Goal: Information Seeking & Learning: Find specific fact

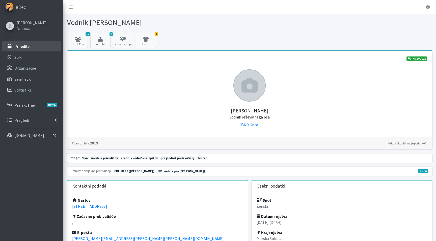
click at [10, 45] on icon at bounding box center [9, 46] width 7 height 5
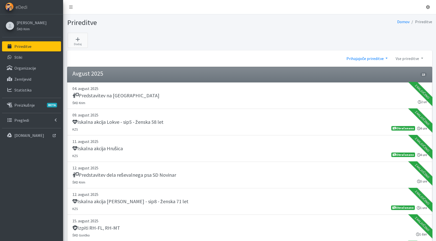
click at [364, 61] on link "Prihajajoče prireditve" at bounding box center [366, 58] width 49 height 10
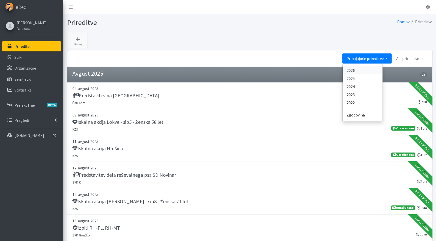
click at [356, 71] on link "2026" at bounding box center [362, 70] width 40 height 8
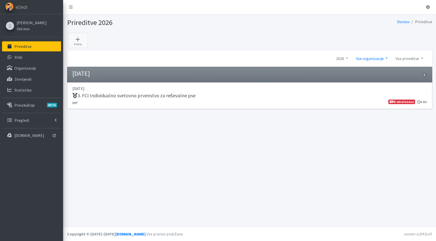
click at [361, 58] on link "Vse organizacije" at bounding box center [372, 58] width 40 height 10
click at [344, 58] on link "2026" at bounding box center [342, 58] width 20 height 10
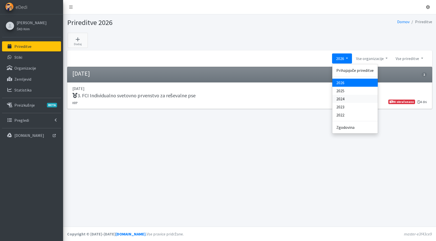
click at [344, 98] on link "2024" at bounding box center [354, 99] width 45 height 8
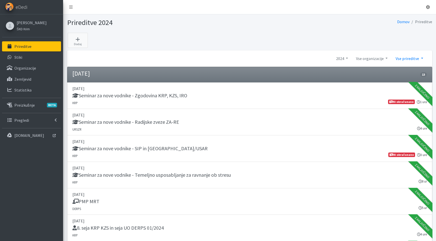
click at [407, 59] on link "Vse prireditve" at bounding box center [408, 58] width 35 height 10
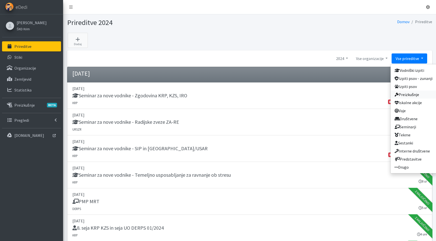
click at [412, 93] on link "Preizkušnje" at bounding box center [413, 95] width 46 height 8
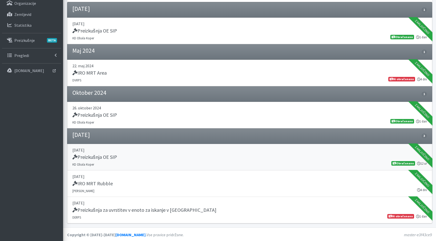
scroll to position [65, 0]
click at [134, 184] on div "IRO MRT Rubble" at bounding box center [249, 184] width 354 height 7
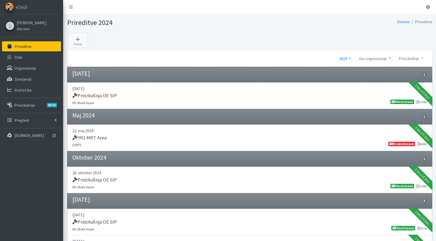
scroll to position [0, 0]
click at [346, 57] on link "2024" at bounding box center [345, 58] width 20 height 10
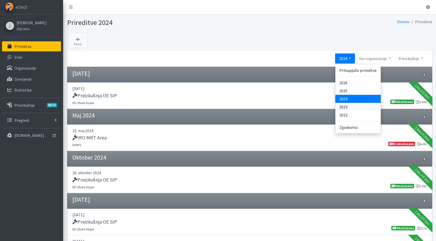
click at [342, 107] on link "2023" at bounding box center [357, 107] width 45 height 8
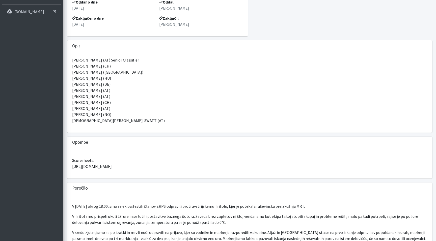
scroll to position [125, 0]
click at [195, 166] on p "Scoresheets: [URL][DOMAIN_NAME]" at bounding box center [249, 163] width 355 height 12
click at [195, 166] on p "Scoresheets: https://drive.google.com/drive/folders/1lwALGIJ1bpslboxULERT3NA4dU…" at bounding box center [249, 163] width 355 height 12
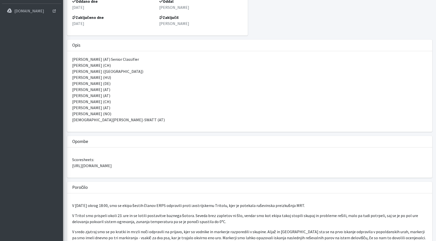
drag, startPoint x: 228, startPoint y: 164, endPoint x: 71, endPoint y: 166, distance: 157.1
click at [71, 166] on div "Scoresheets: https://drive.google.com/drive/folders/1lwALGIJ1bpslboxULERT3NA4dU…" at bounding box center [249, 163] width 365 height 30
copy p "https://drive.google.com/drive/folders/1lwALGIJ1bpslboxULERT3NA4dUvnLT4c?usp=sh…"
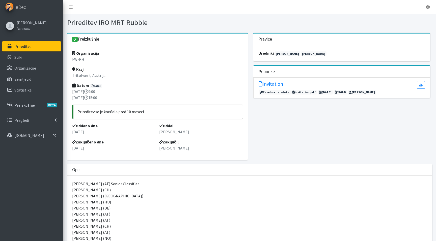
scroll to position [0, 0]
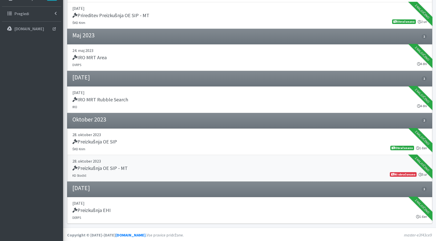
scroll to position [106, 0]
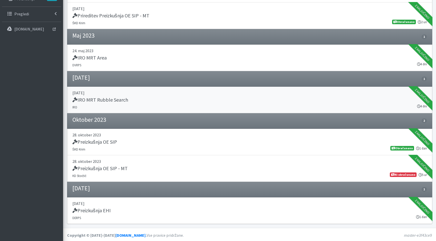
click at [133, 98] on div "IRO MRT Rubble Search" at bounding box center [249, 100] width 354 height 7
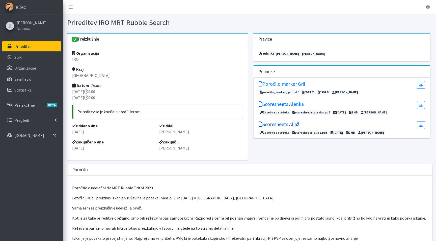
click at [282, 126] on h5 "Scoresheets Aljaž" at bounding box center [278, 124] width 41 height 6
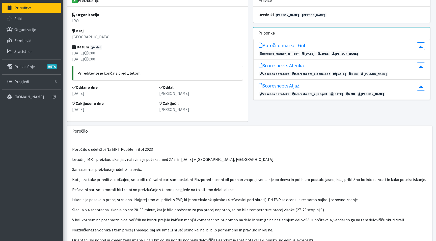
scroll to position [23, 0]
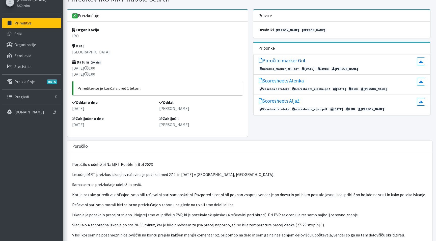
click at [283, 62] on h5 "Poročilo marker Gril" at bounding box center [281, 60] width 47 height 6
click at [293, 80] on h5 "Scoresheets Alenka" at bounding box center [280, 81] width 45 height 6
